Goal: Information Seeking & Learning: Learn about a topic

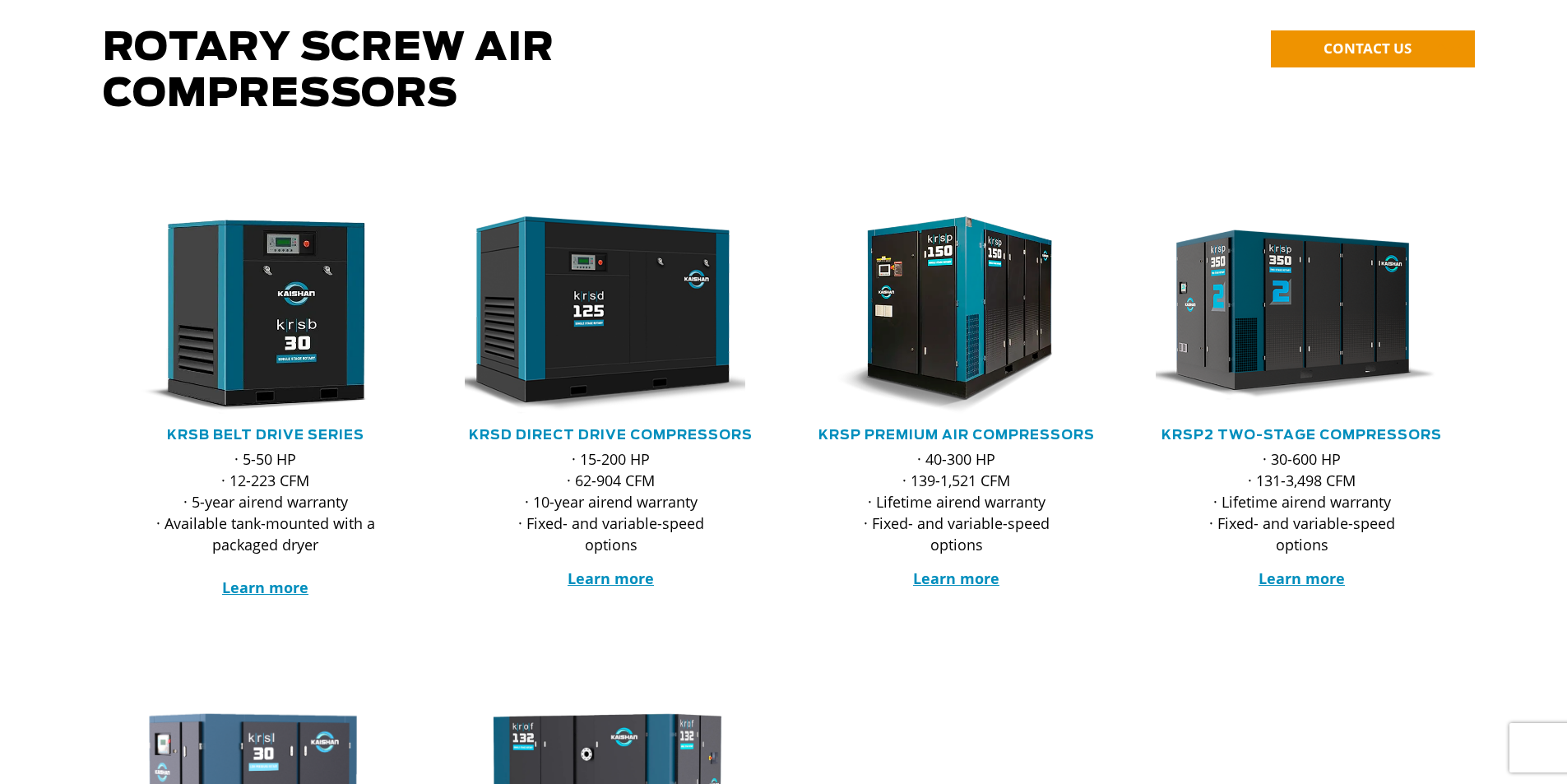
scroll to position [247, 0]
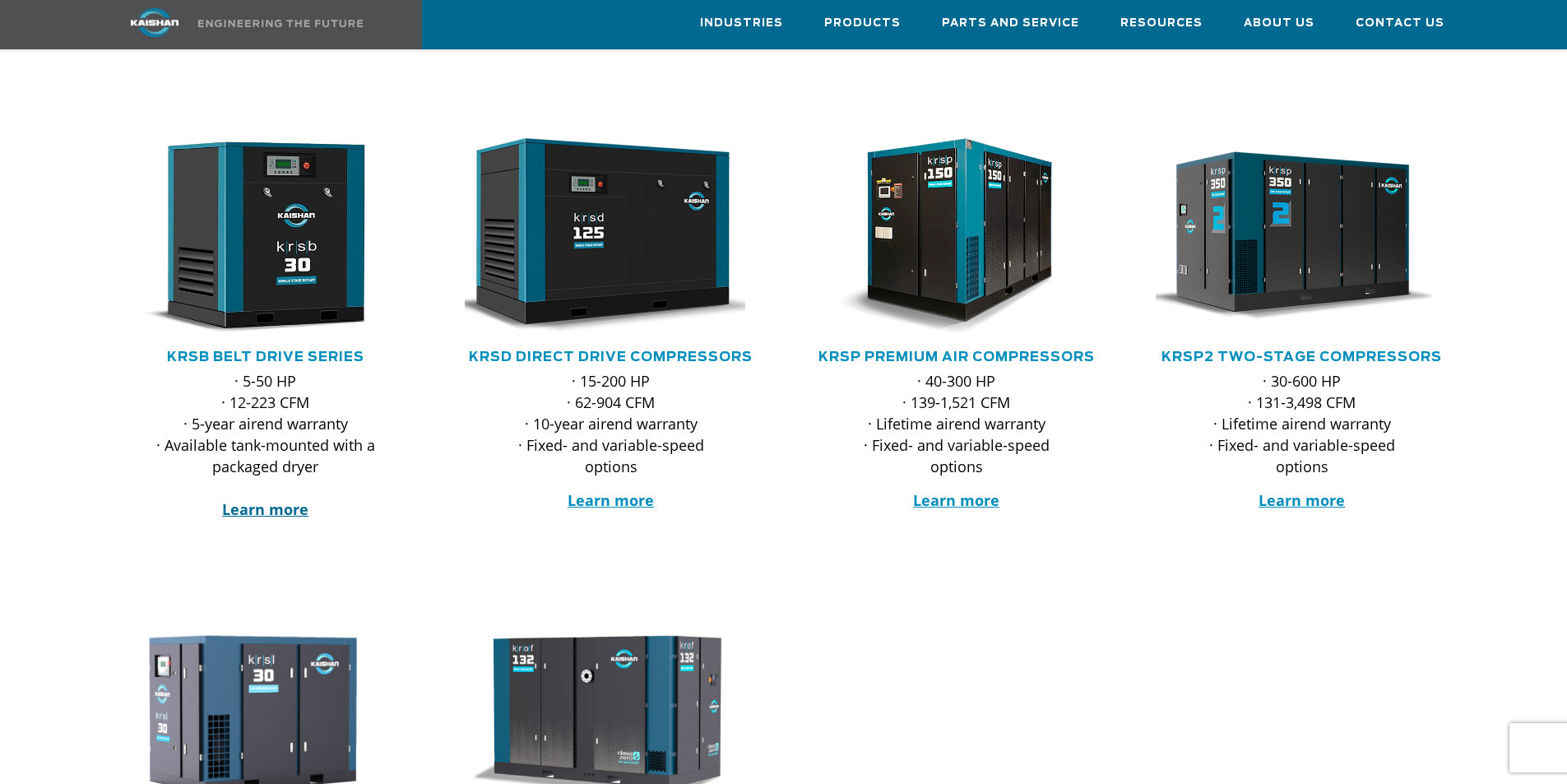
click at [286, 499] on strong "Learn more" at bounding box center [265, 509] width 86 height 20
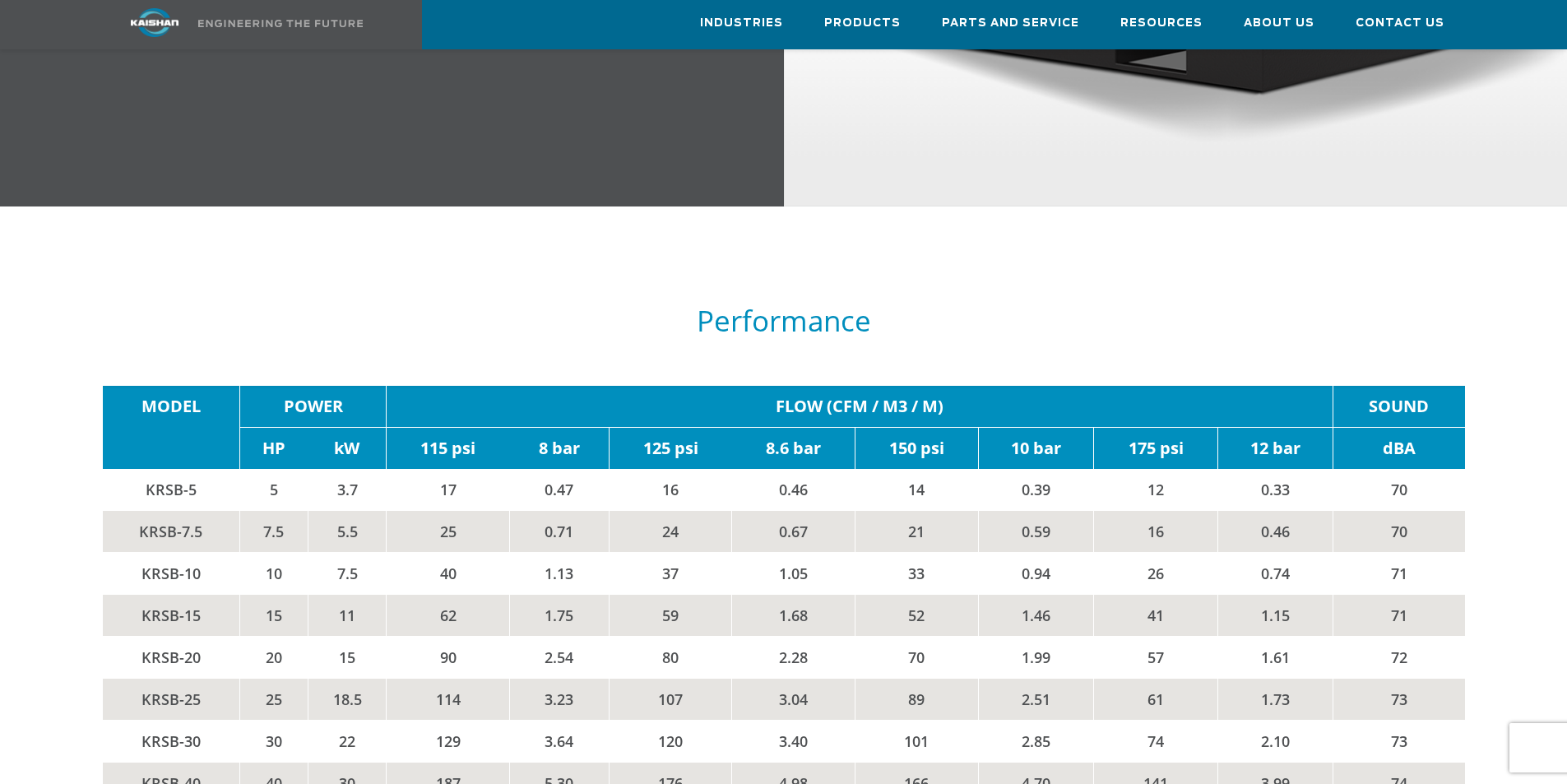
scroll to position [2631, 0]
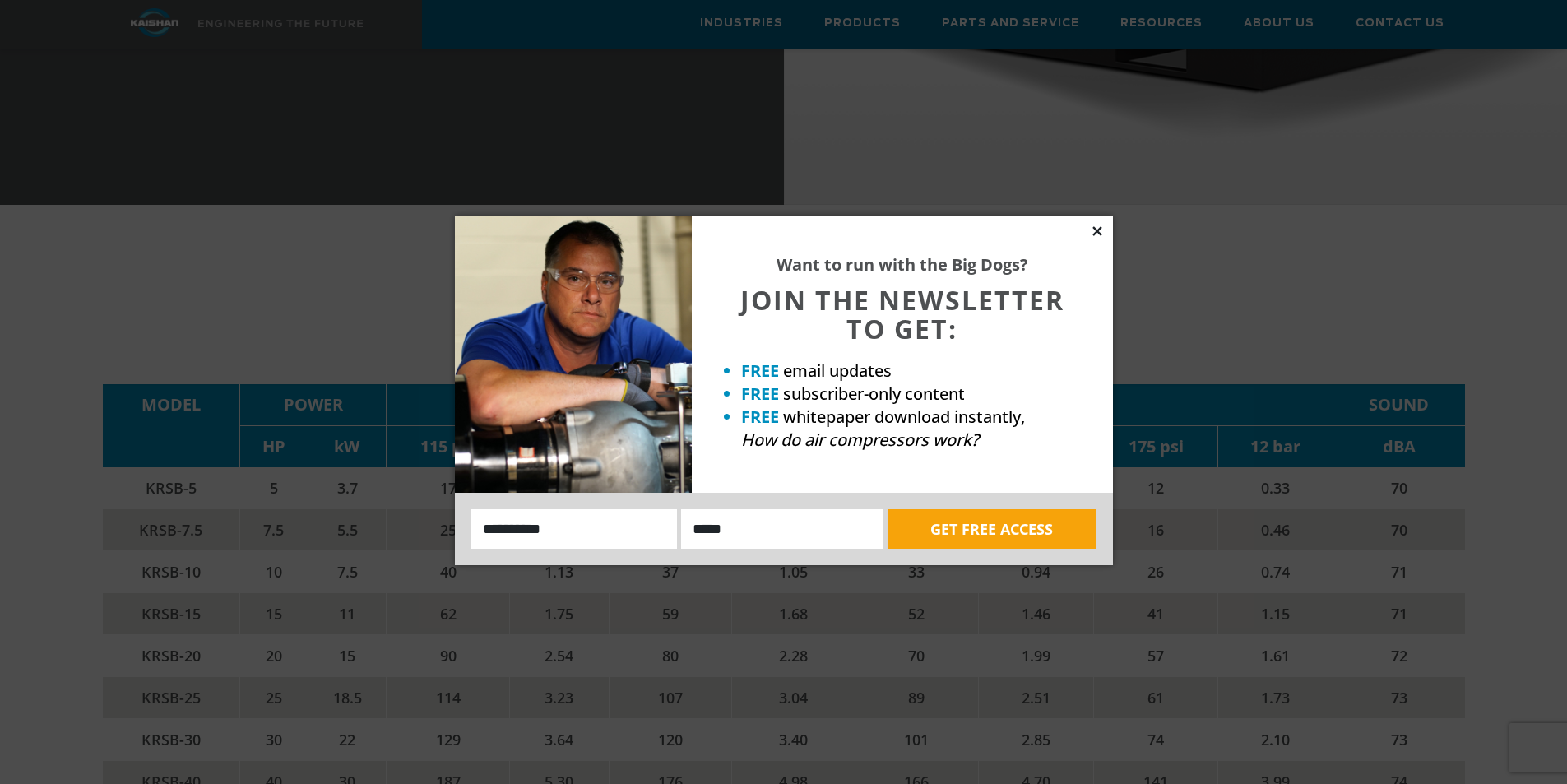
click at [1100, 231] on icon at bounding box center [1097, 231] width 15 height 15
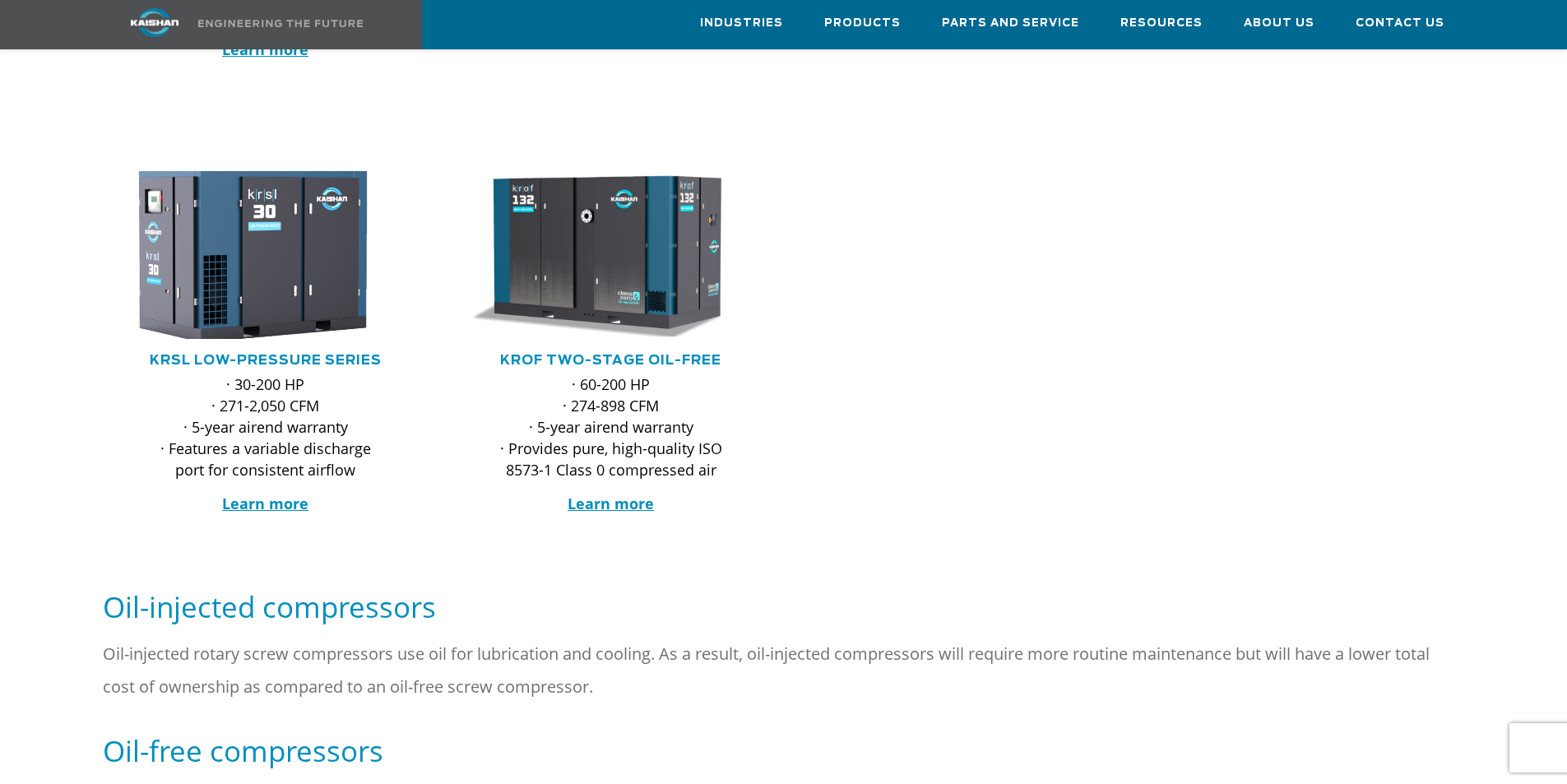
scroll to position [740, 0]
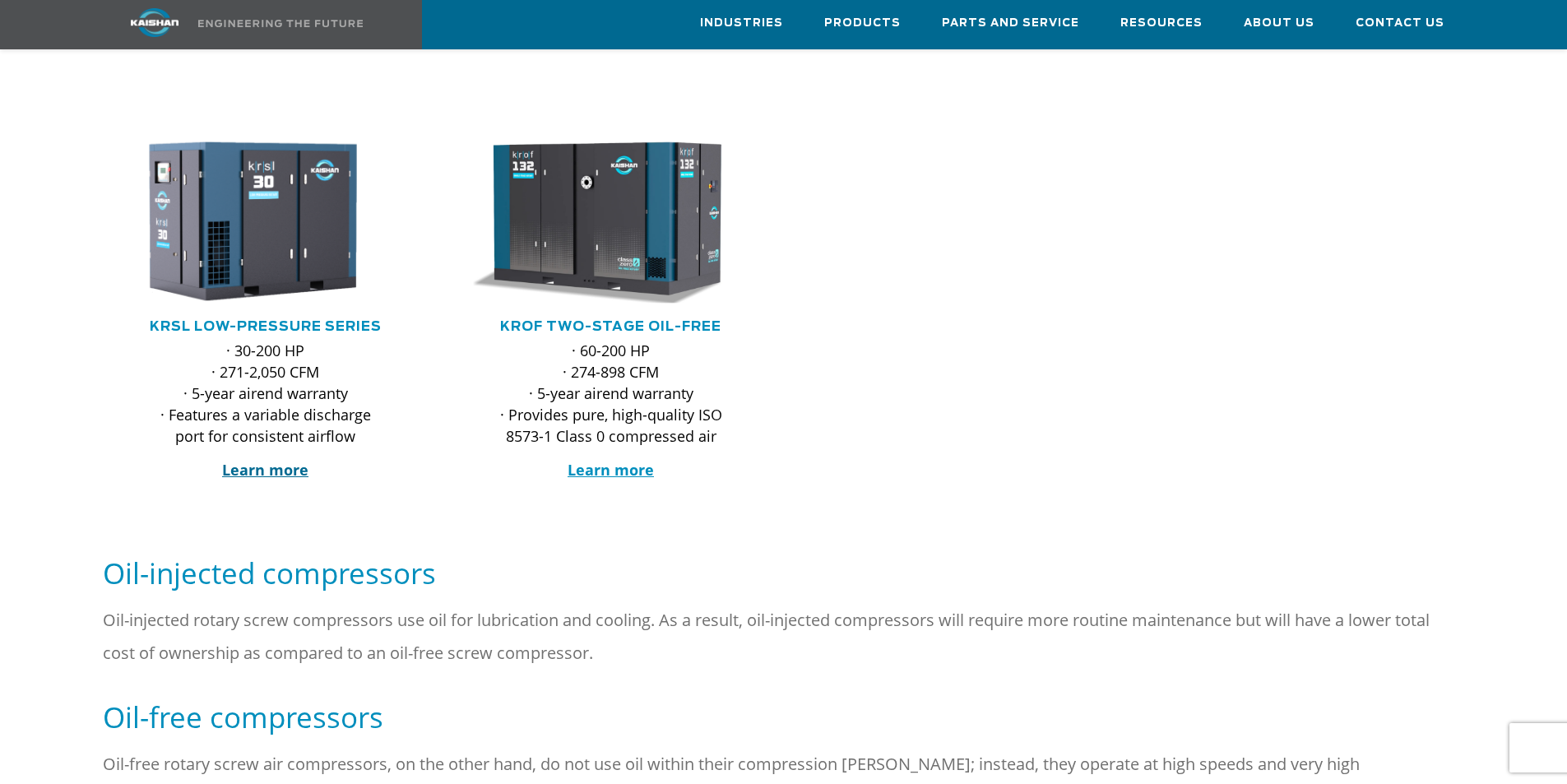
click at [261, 460] on strong "Learn more" at bounding box center [265, 470] width 86 height 20
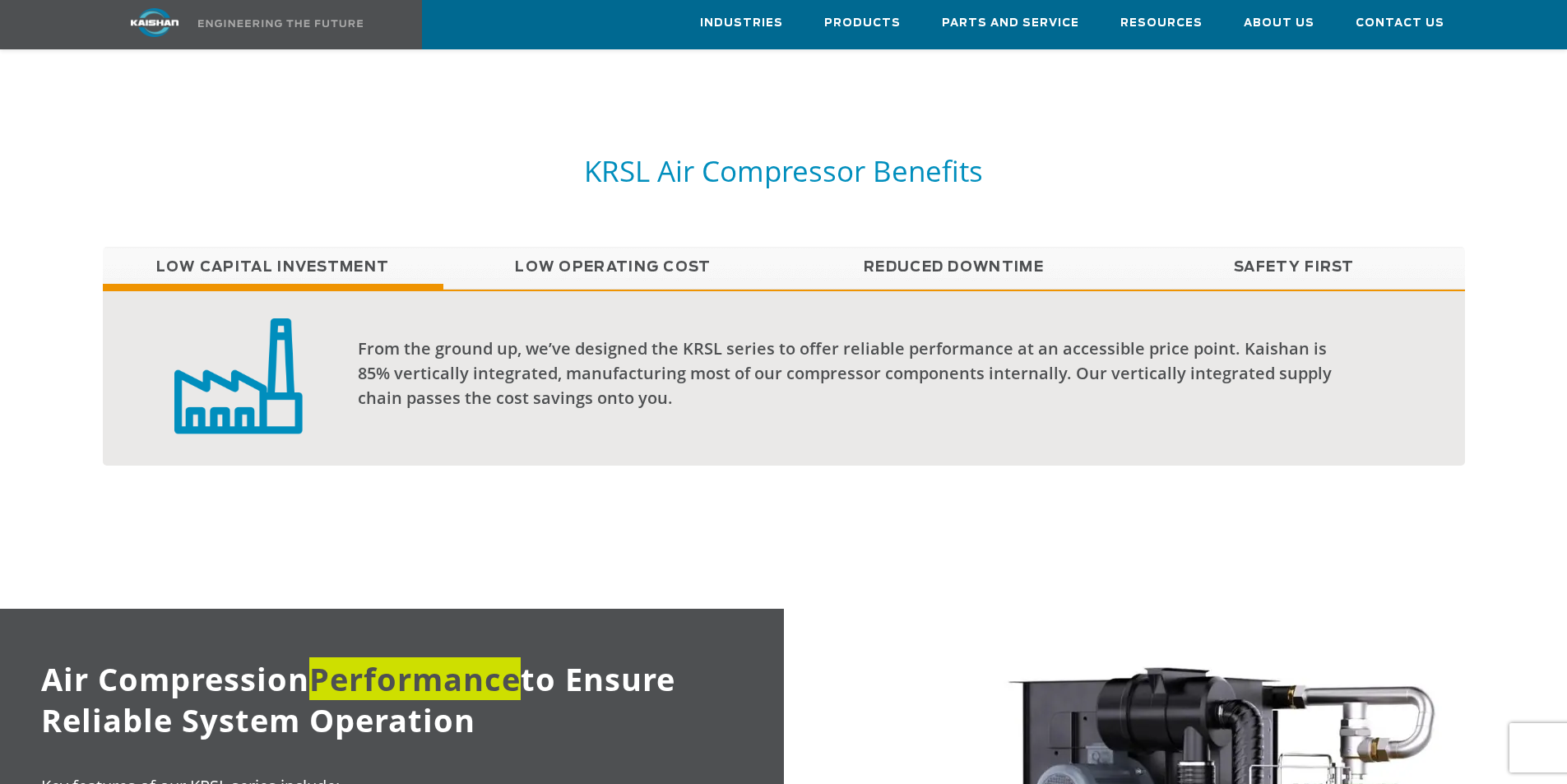
scroll to position [1151, 0]
